Goal: Transaction & Acquisition: Purchase product/service

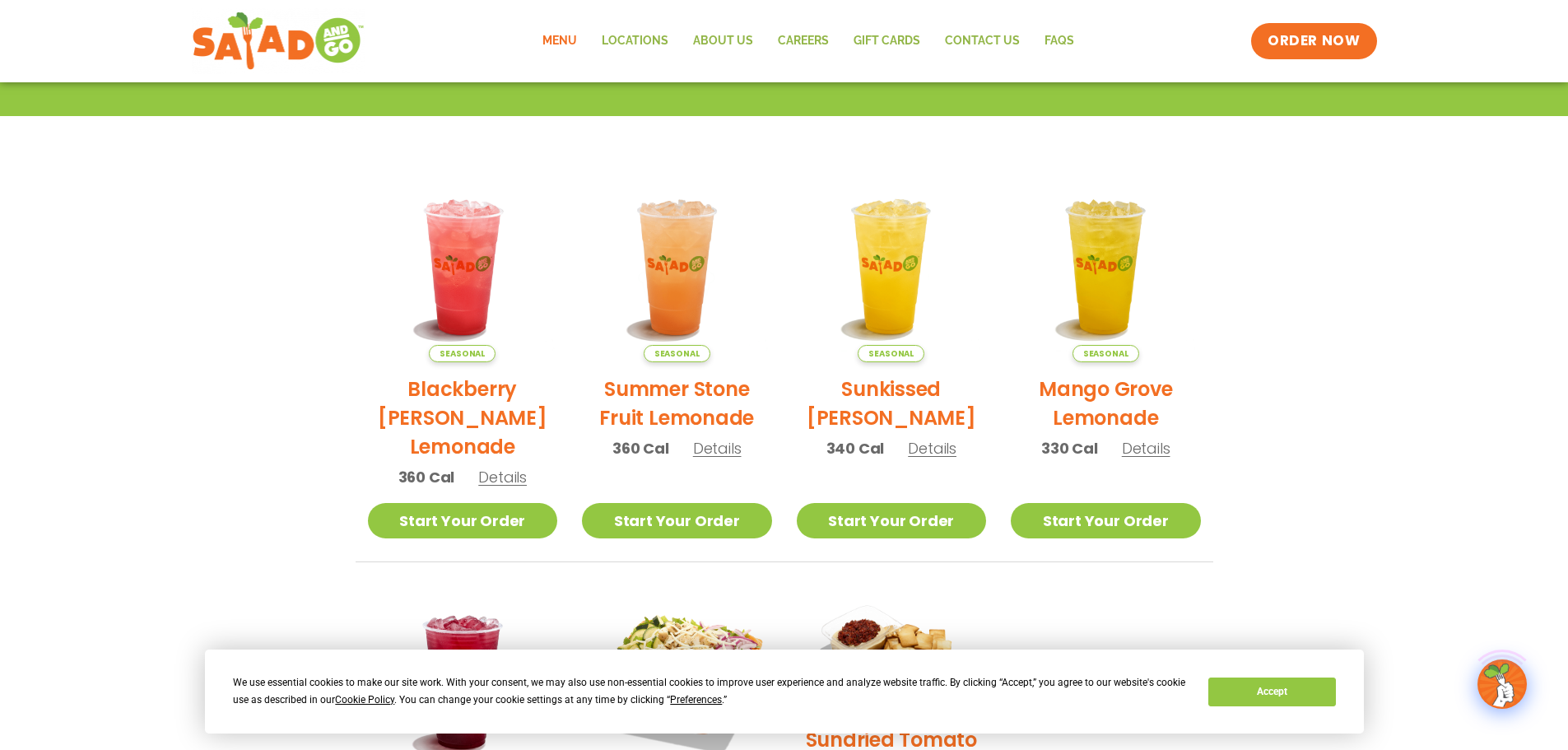
scroll to position [330, 0]
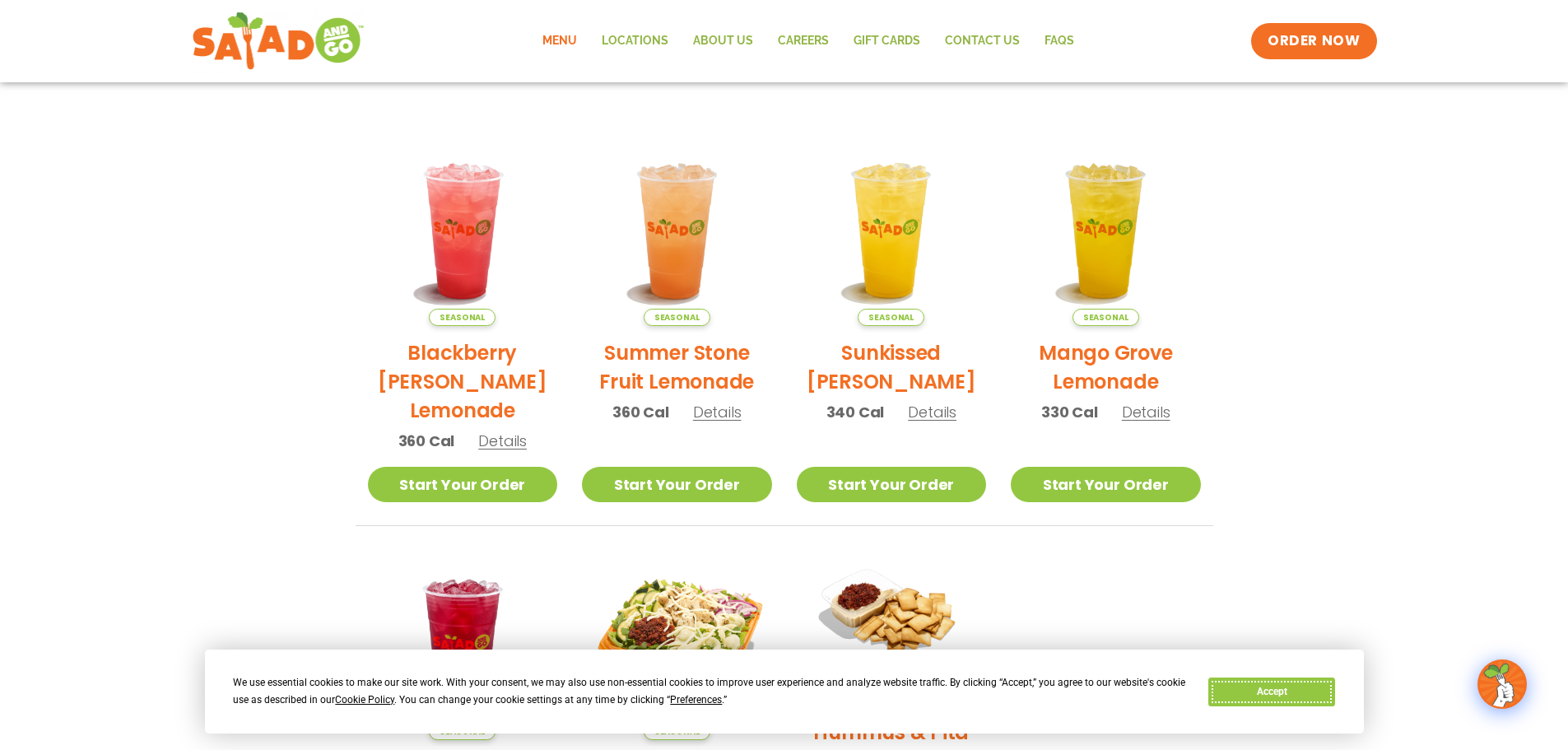
click at [1289, 695] on button "Accept" at bounding box center [1271, 692] width 127 height 29
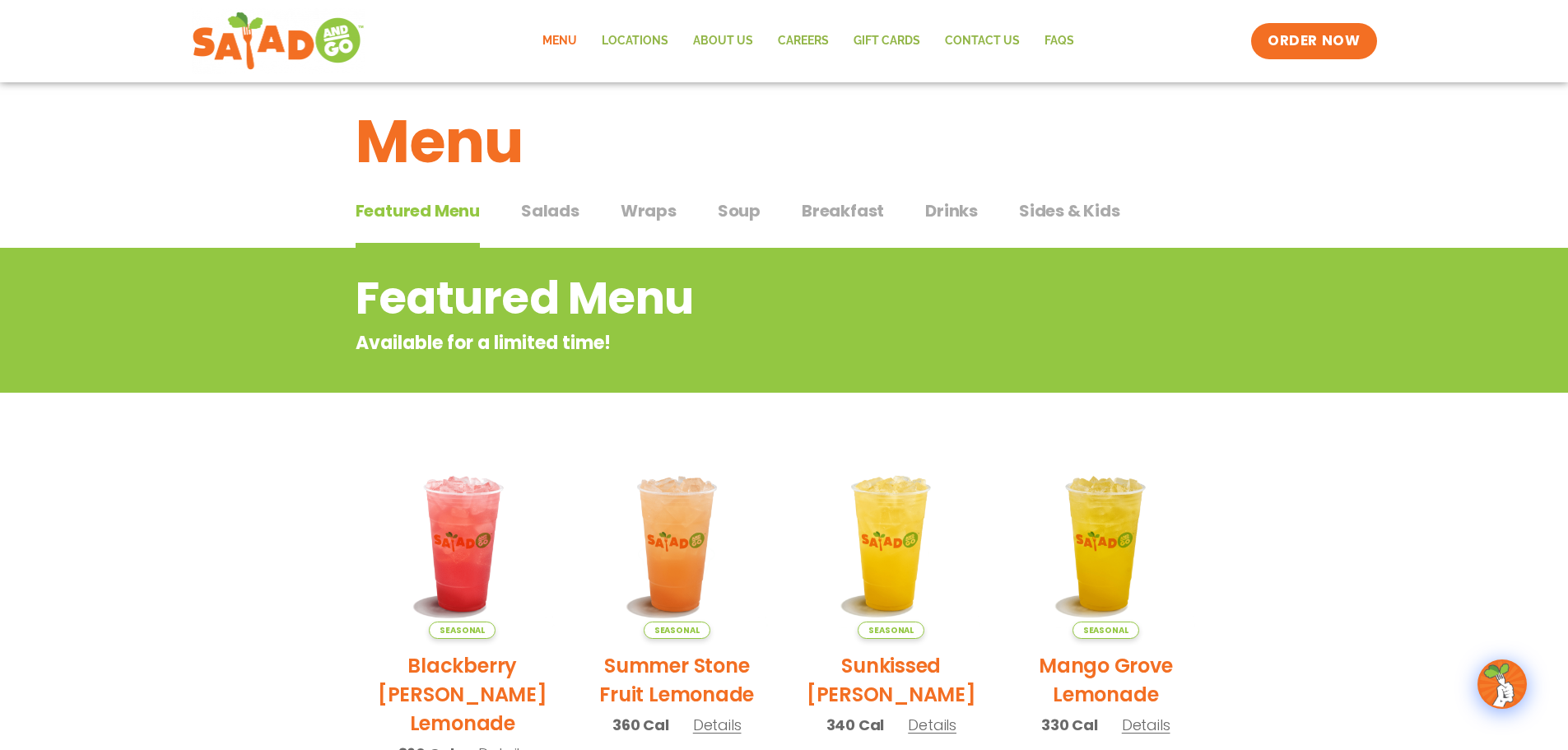
scroll to position [0, 0]
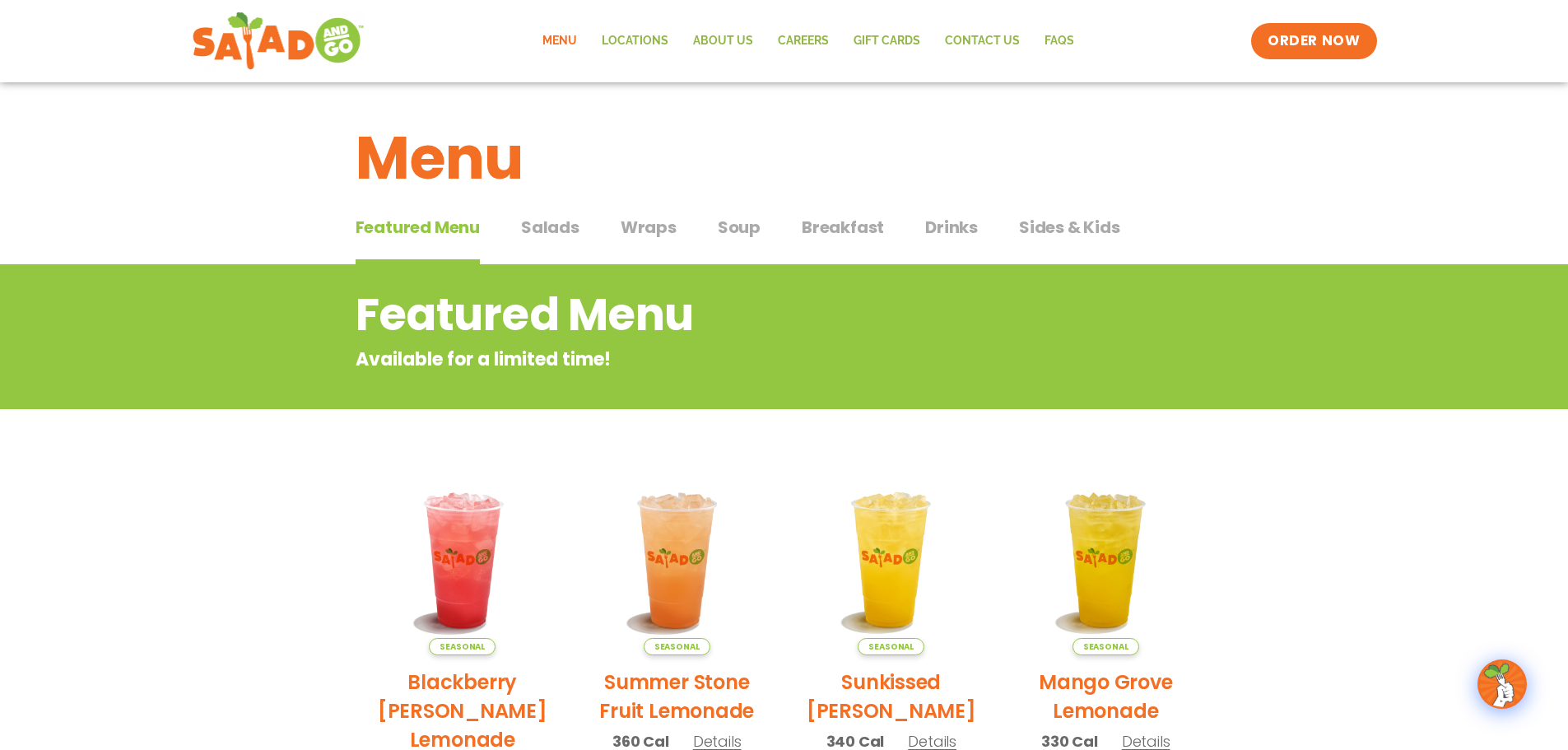
click at [547, 224] on span "Salads" at bounding box center [550, 226] width 58 height 25
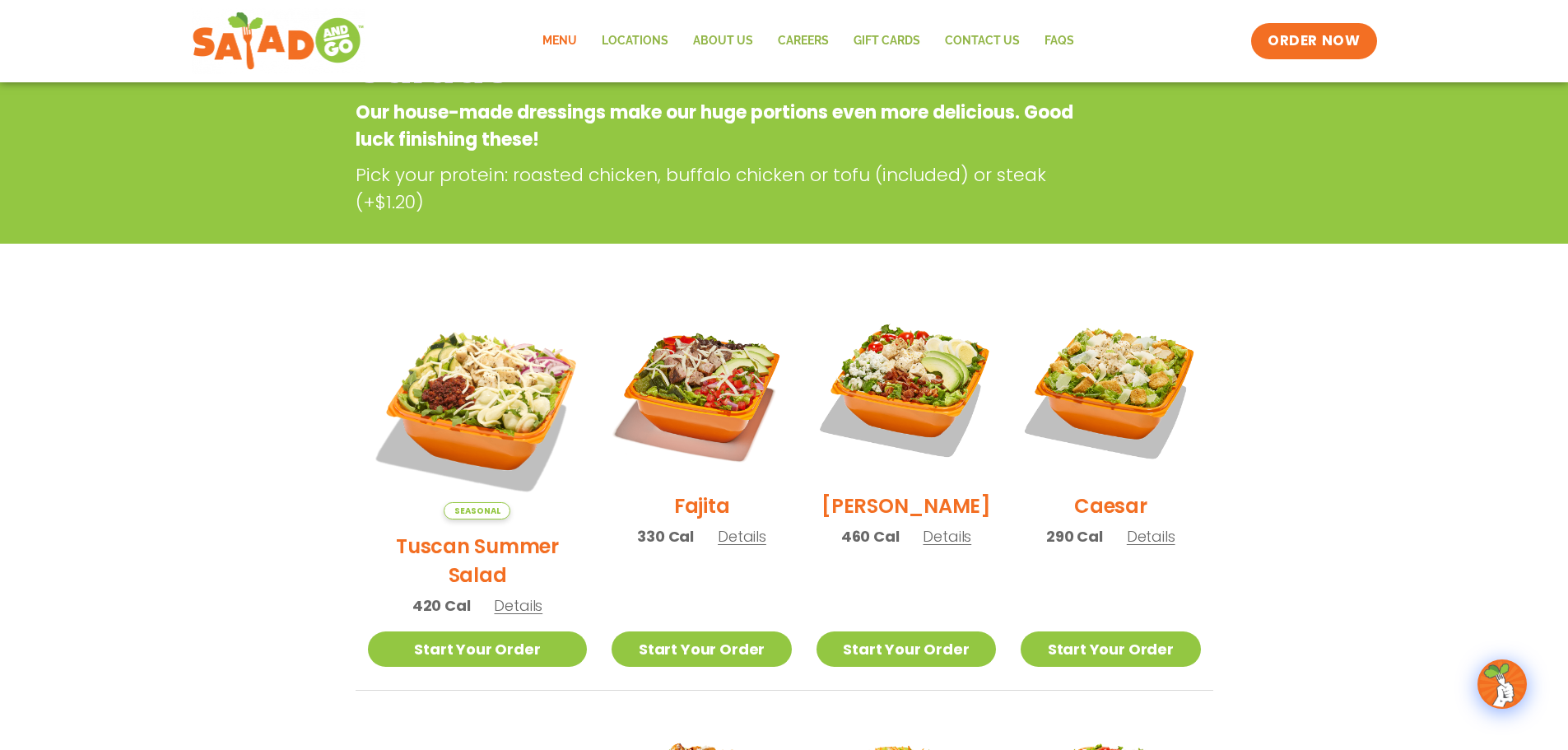
scroll to position [658, 0]
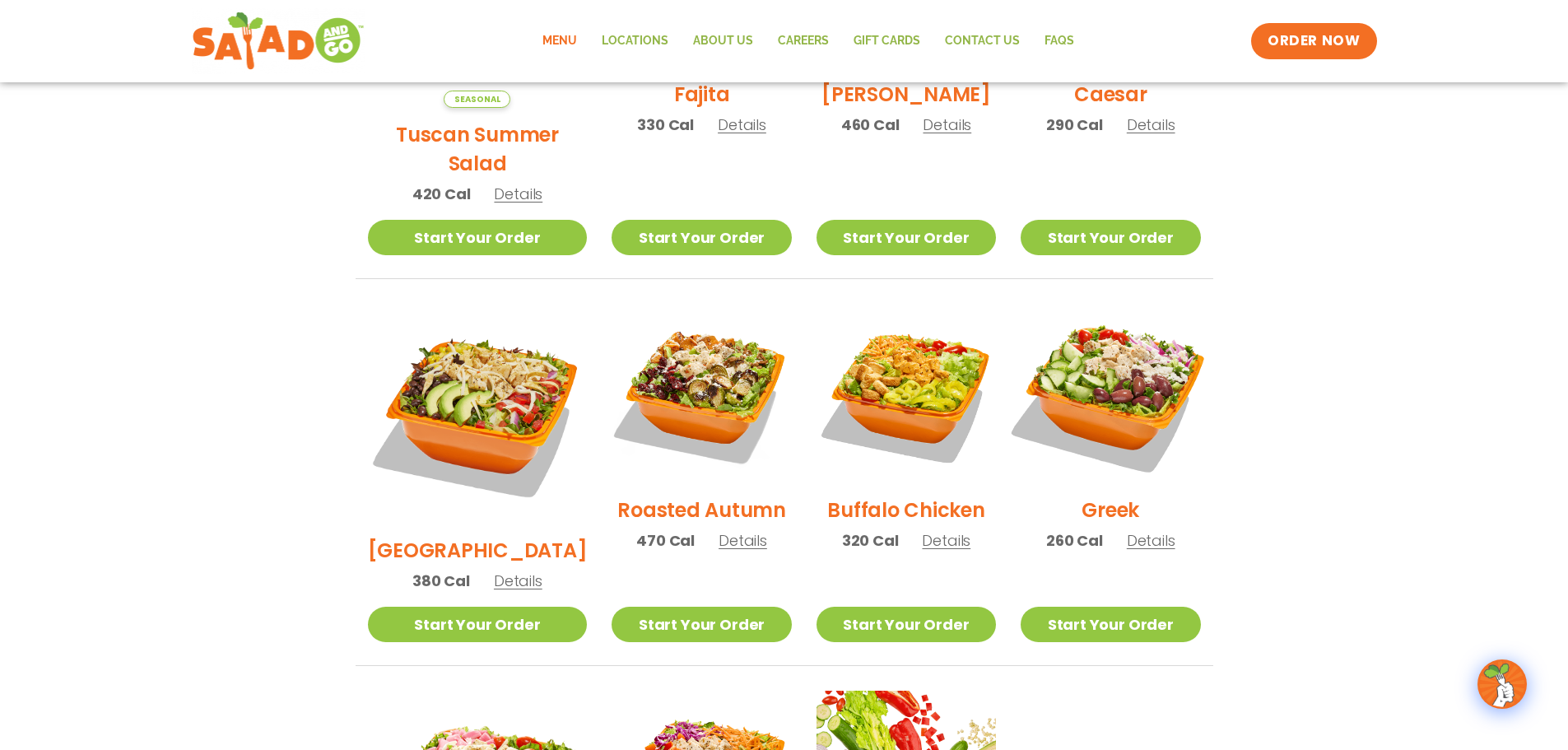
click at [1105, 382] on img at bounding box center [1109, 393] width 211 height 211
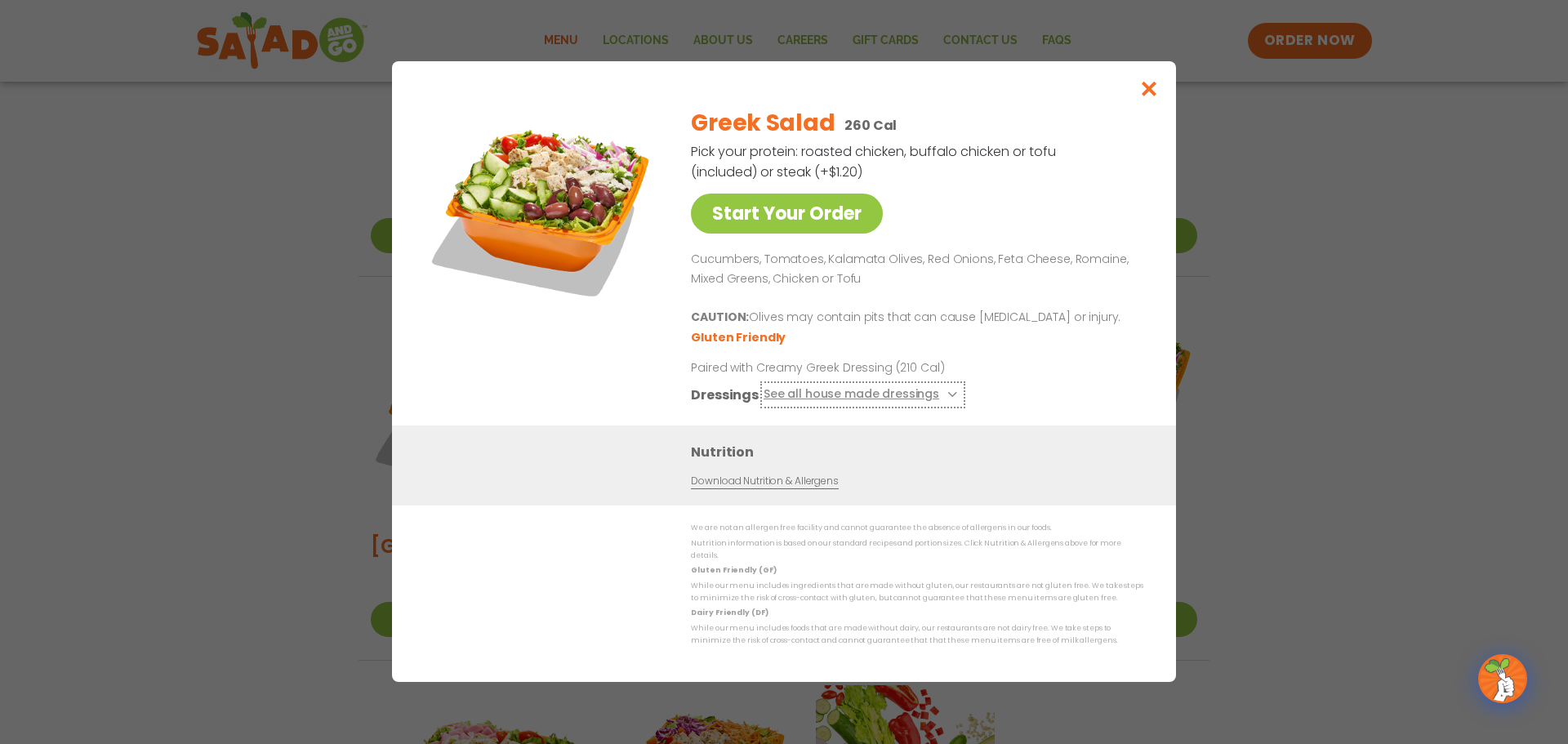
click at [879, 401] on button "See all house made dressings" at bounding box center [862, 395] width 198 height 20
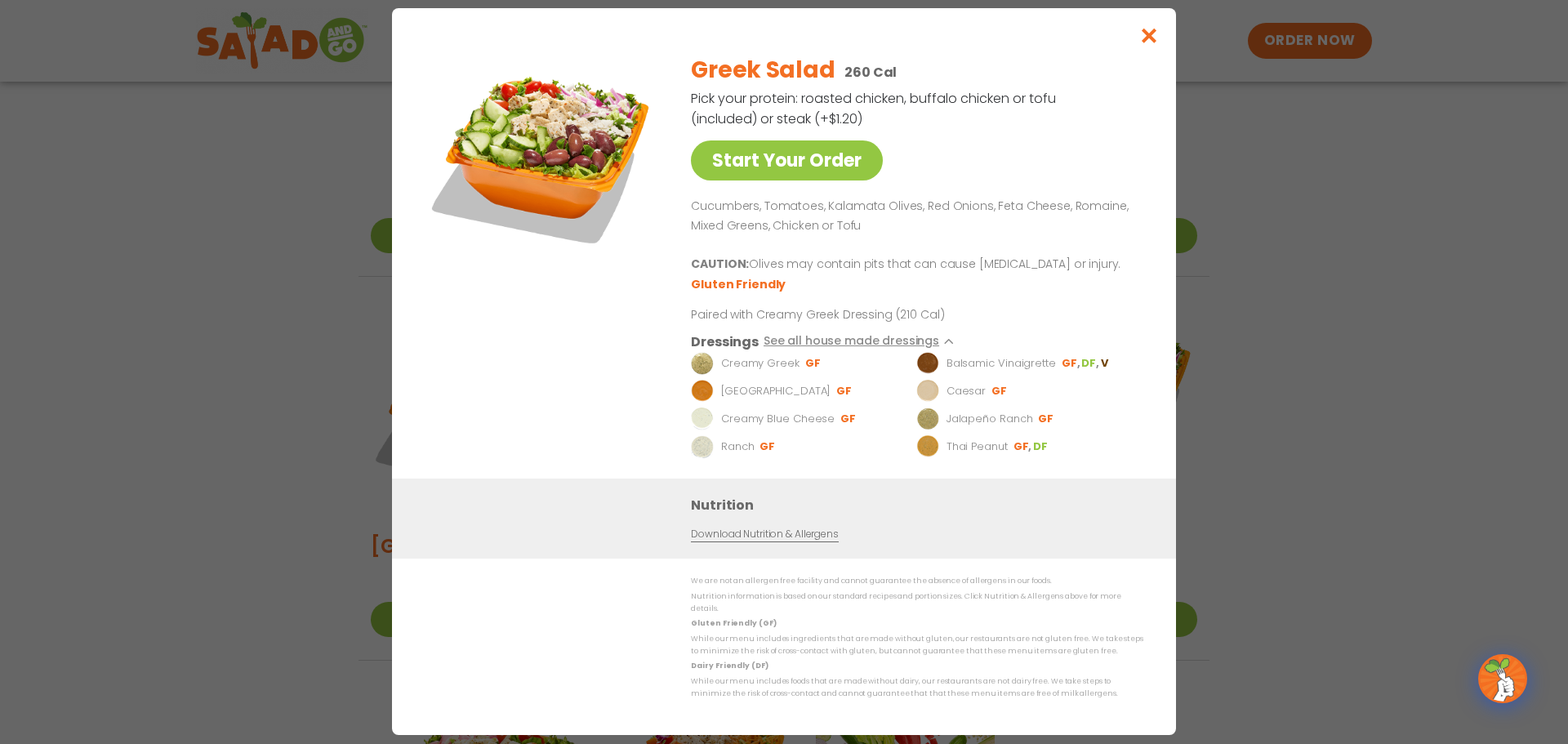
click at [983, 372] on p "Balsamic Vinaigrette" at bounding box center [1000, 364] width 110 height 17
click at [755, 540] on link "Download Nutrition & Allergens" at bounding box center [765, 535] width 147 height 16
click at [1149, 36] on icon "Close modal" at bounding box center [1150, 35] width 20 height 17
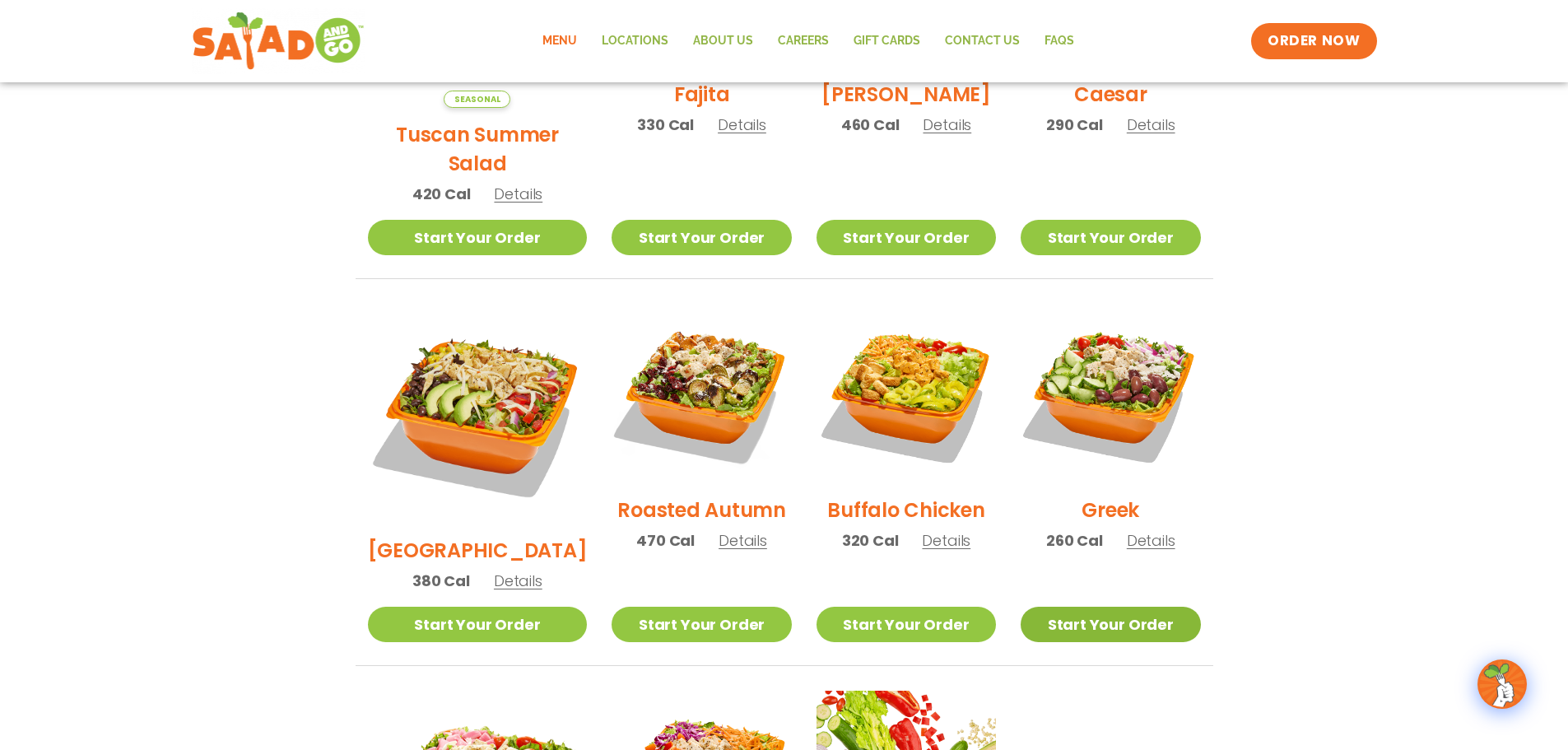
click at [1098, 606] on link "Start Your Order" at bounding box center [1109, 624] width 179 height 35
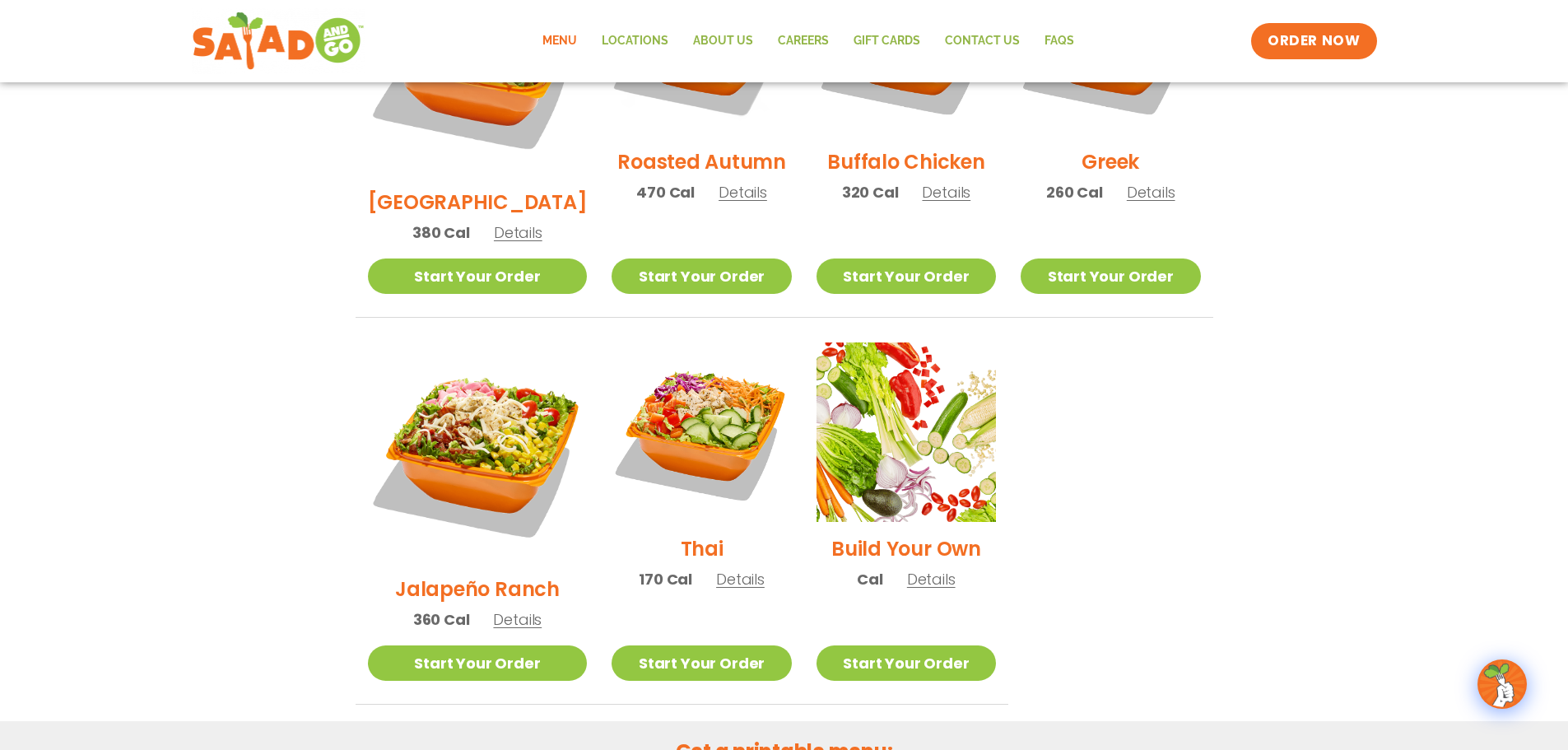
scroll to position [1069, 0]
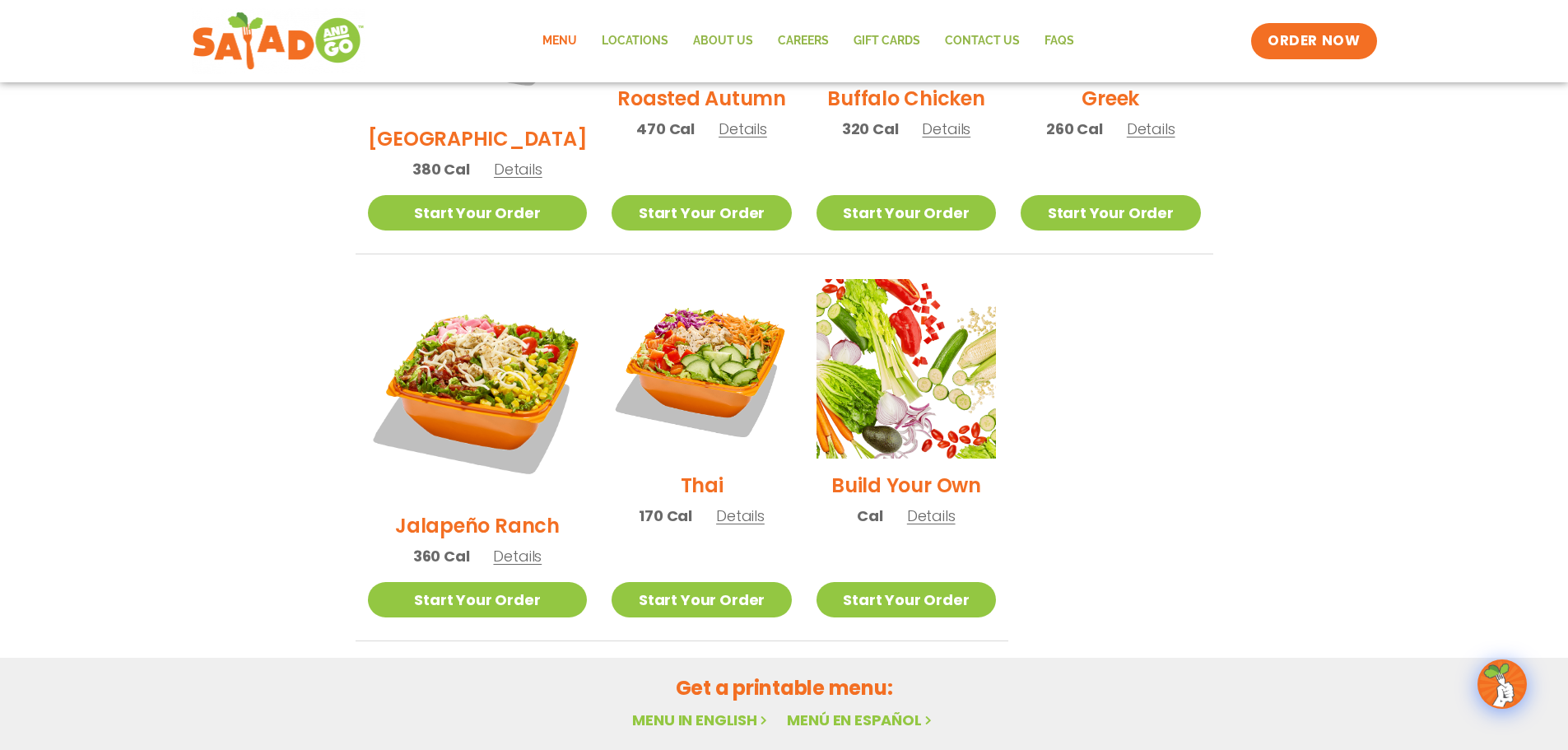
click at [719, 709] on link "Menu in English" at bounding box center [701, 719] width 138 height 20
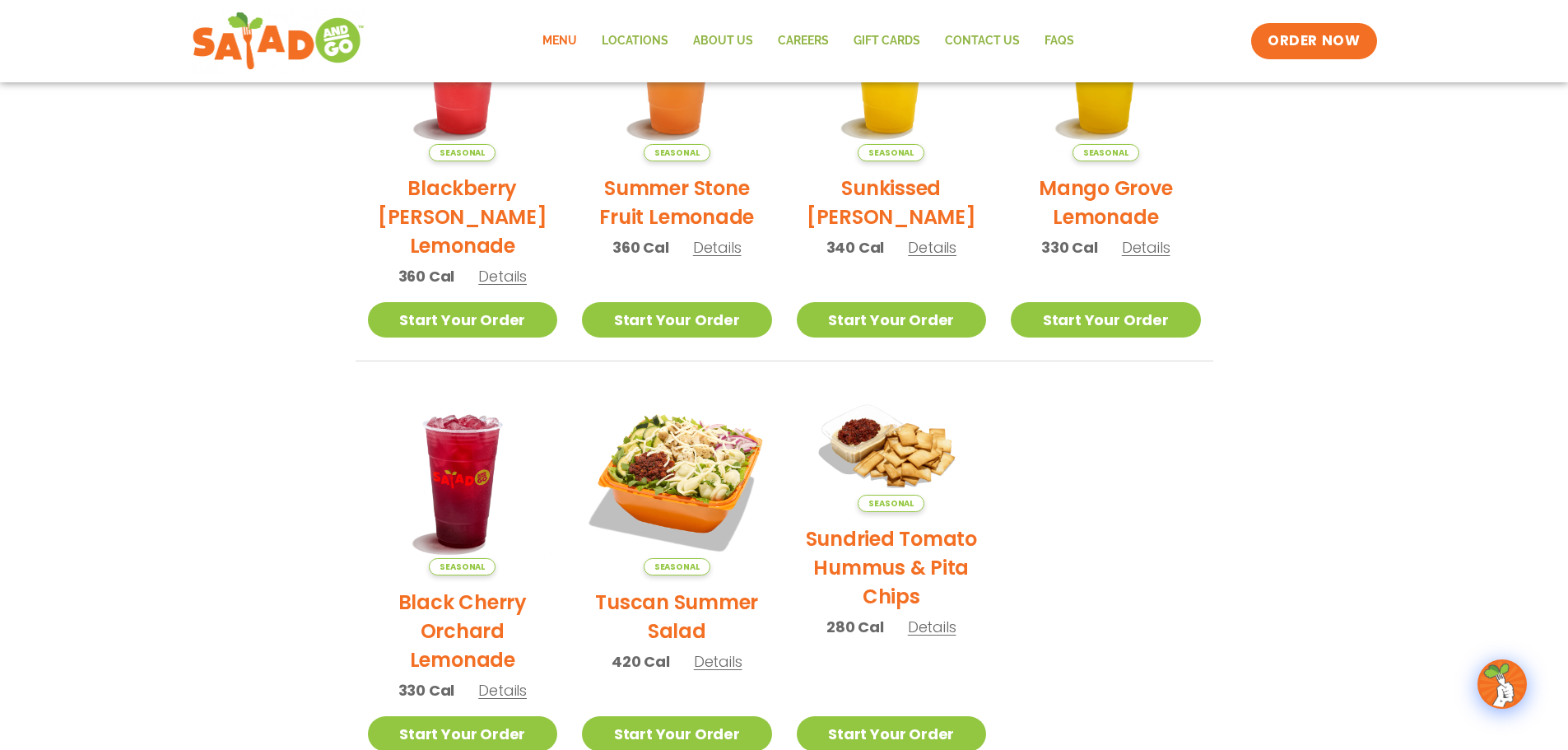
scroll to position [882, 0]
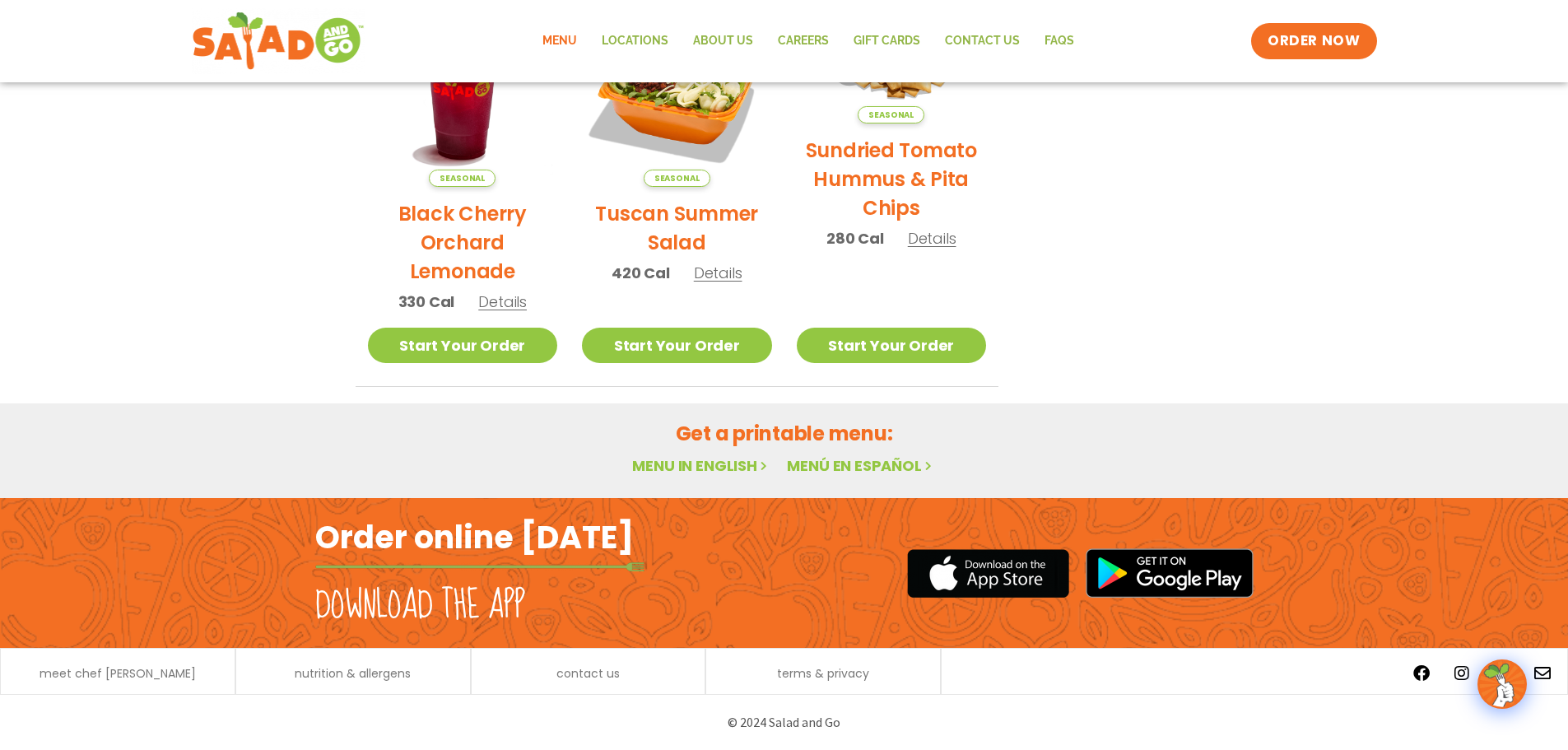
click at [676, 465] on link "Menu in English" at bounding box center [701, 465] width 138 height 20
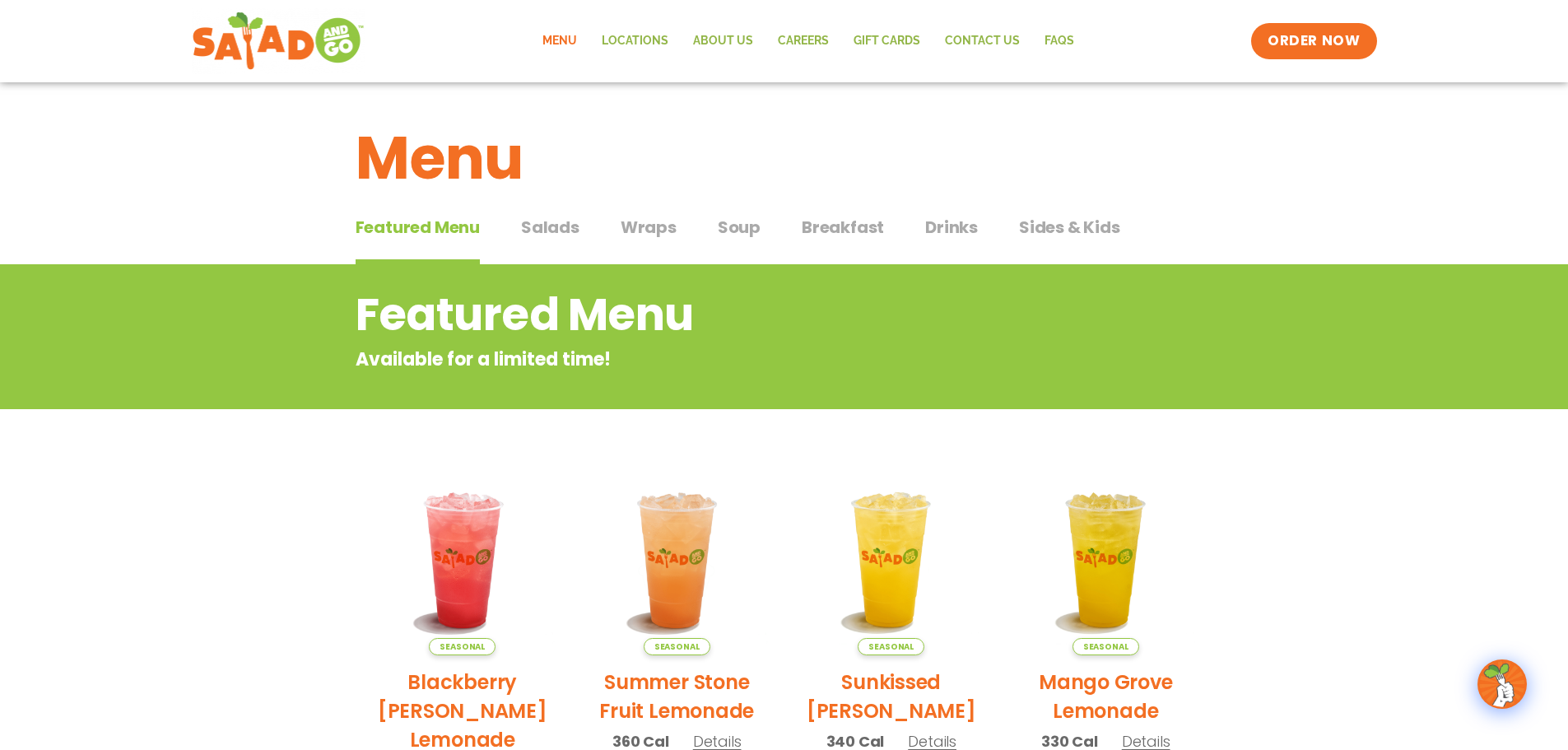
click at [553, 228] on span "Salads" at bounding box center [550, 226] width 58 height 25
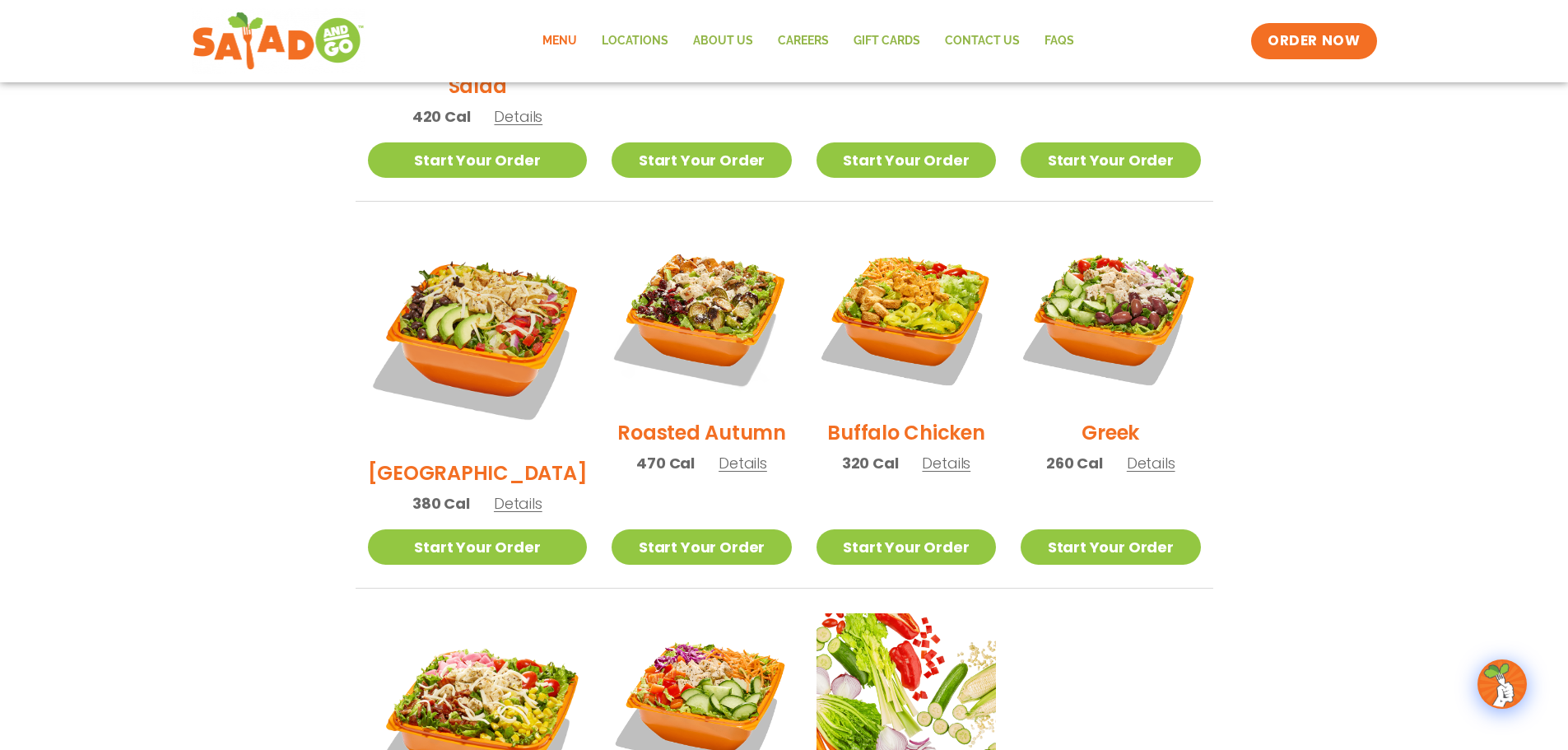
scroll to position [741, 0]
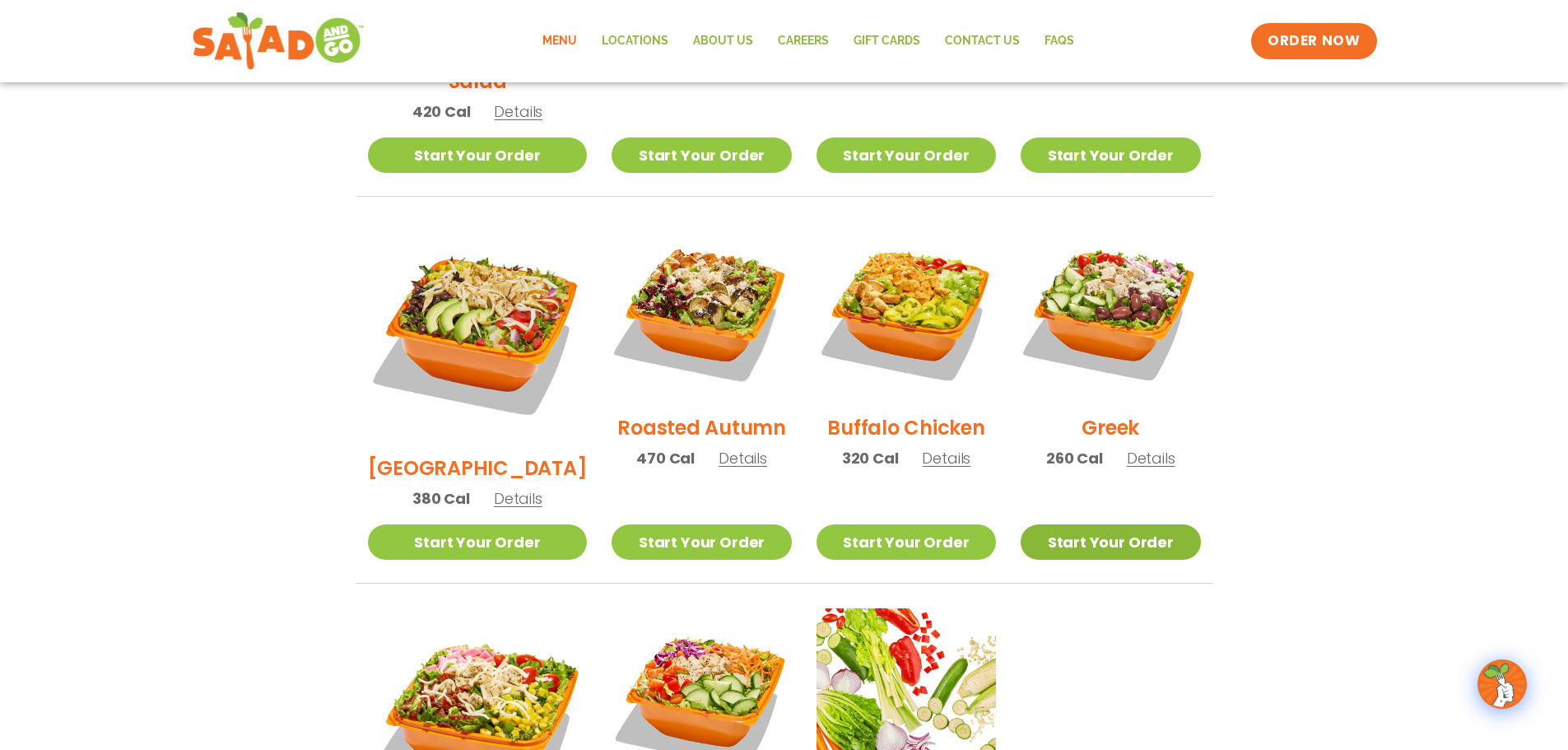
click at [1090, 524] on link "Start Your Order" at bounding box center [1109, 542] width 179 height 35
